Goal: Entertainment & Leisure: Consume media (video, audio)

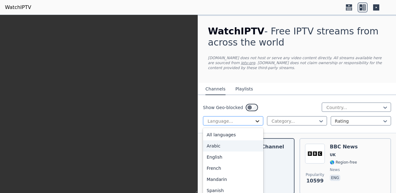
scroll to position [30, 0]
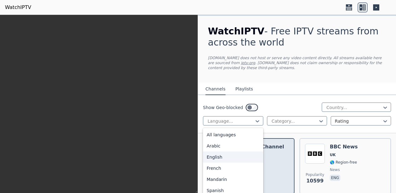
click at [242, 151] on div "English" at bounding box center [233, 156] width 60 height 11
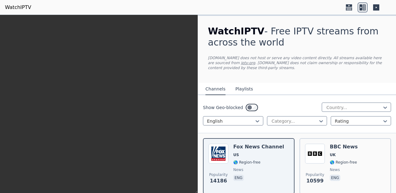
click at [320, 92] on nav "Channels Playlists" at bounding box center [297, 89] width 198 height 12
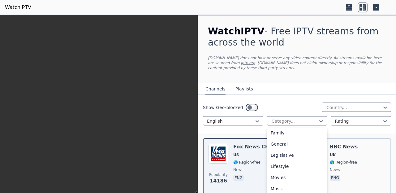
scroll to position [143, 0]
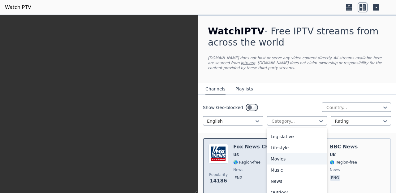
click at [283, 153] on div "Movies" at bounding box center [297, 158] width 60 height 11
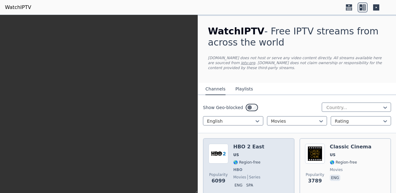
click at [245, 153] on span "US" at bounding box center [248, 154] width 31 height 5
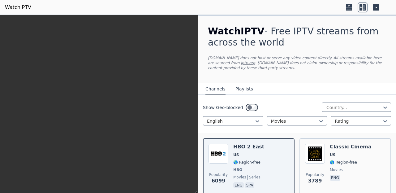
click at [350, 10] on icon at bounding box center [349, 7] width 10 height 10
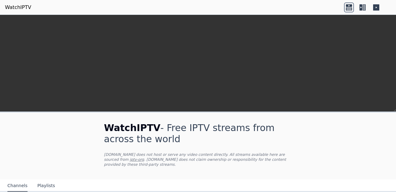
scroll to position [7877, 0]
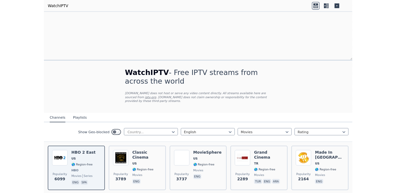
scroll to position [678, 0]
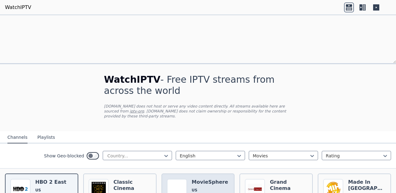
click at [217, 187] on span "US" at bounding box center [210, 189] width 36 height 5
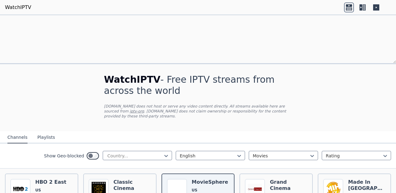
click at [376, 6] on icon at bounding box center [376, 7] width 6 height 6
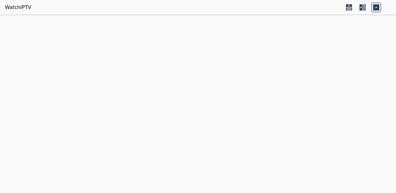
click at [349, 8] on icon at bounding box center [349, 7] width 10 height 10
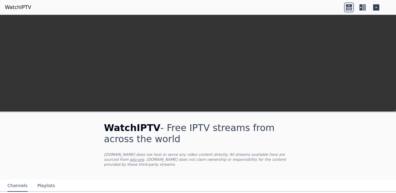
scroll to position [64, 0]
